Goal: Transaction & Acquisition: Subscribe to service/newsletter

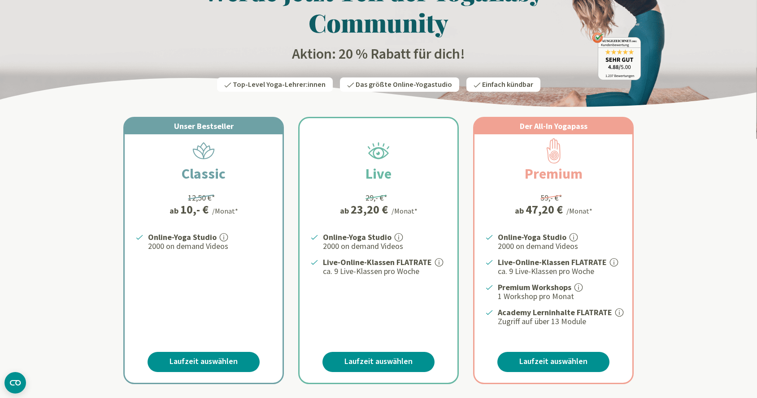
scroll to position [72, 0]
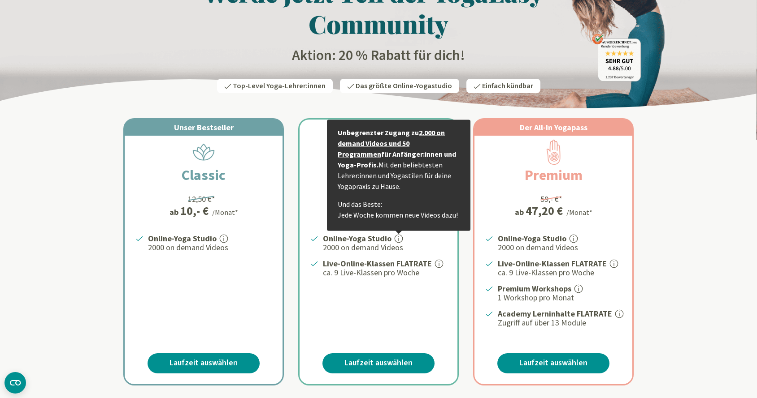
click at [348, 319] on div "Online-Yoga Studio Unbegrenzter Zugang zu 2.000 on demand Videos und 50 Program…" at bounding box center [378, 281] width 158 height 96
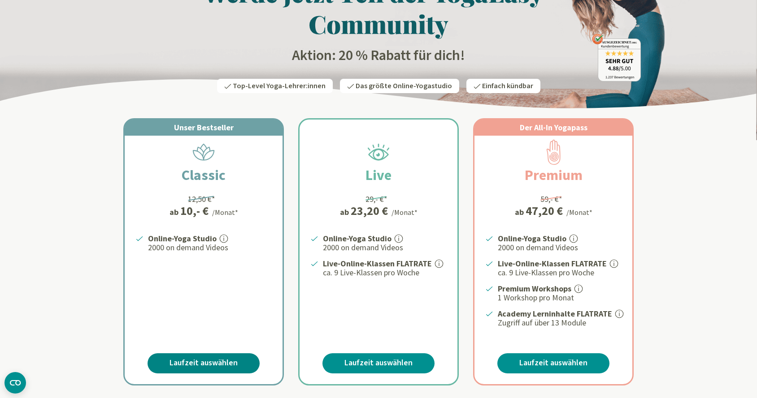
click at [227, 364] on link "Laufzeit auswählen" at bounding box center [203, 364] width 112 height 20
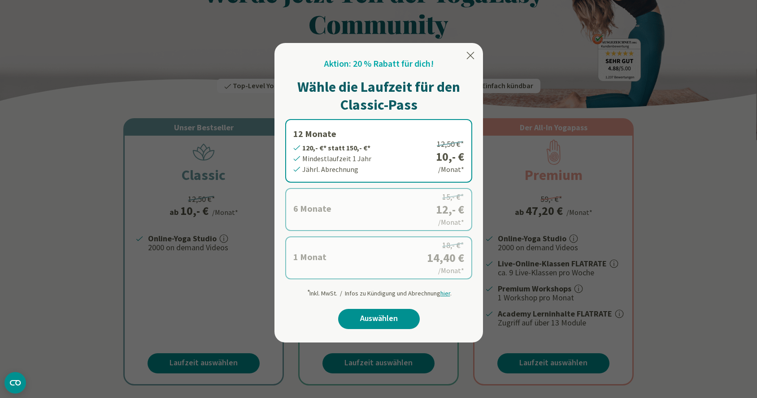
click at [368, 171] on label "12 Monate 120,- €* statt 150,- €* Mindestlaufzeit 1 Jahr Jährl. Abrechnung 12,5…" at bounding box center [378, 151] width 187 height 64
click at [400, 316] on link "Auswählen" at bounding box center [379, 319] width 82 height 20
click at [379, 319] on link "Auswählen" at bounding box center [379, 319] width 82 height 20
click at [671, 229] on div at bounding box center [378, 199] width 757 height 398
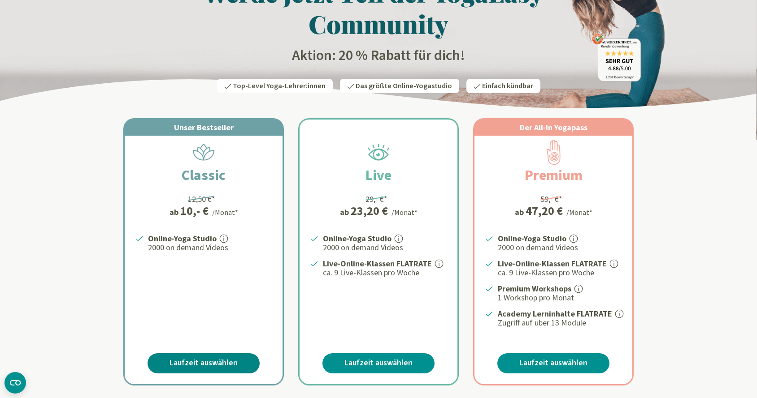
click at [211, 364] on link "Laufzeit auswählen" at bounding box center [203, 364] width 112 height 20
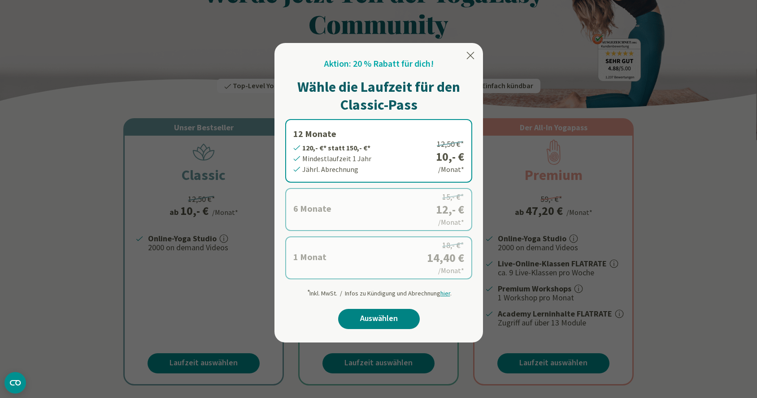
click at [370, 314] on link "Auswählen" at bounding box center [379, 319] width 82 height 20
click at [372, 316] on link "Auswählen" at bounding box center [379, 319] width 82 height 20
